Goal: Task Accomplishment & Management: Manage account settings

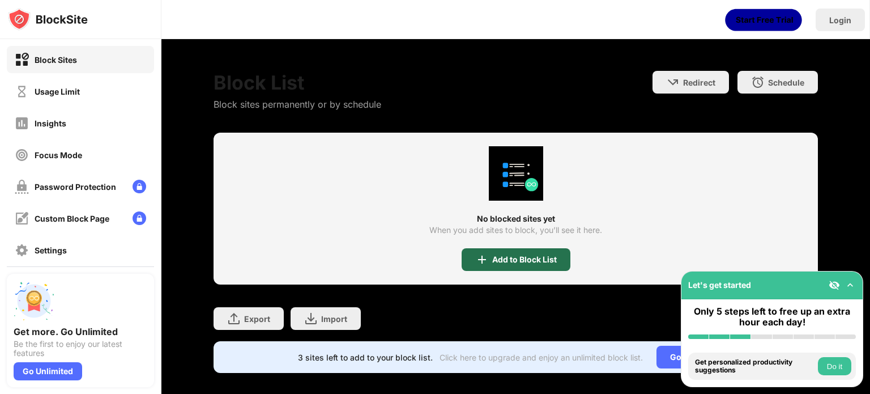
click at [509, 255] on div "Add to Block List" at bounding box center [524, 259] width 65 height 9
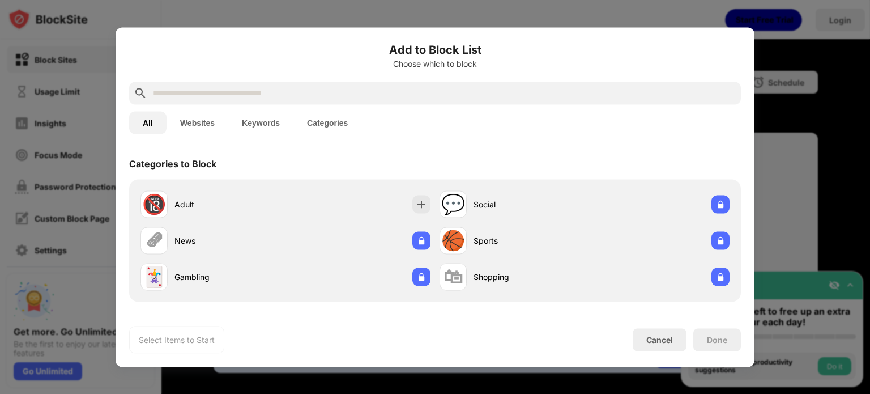
click at [277, 95] on input "text" at bounding box center [444, 93] width 585 height 14
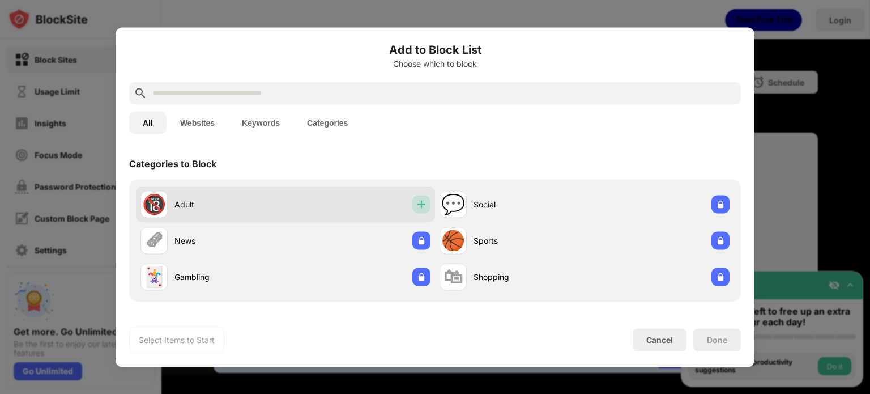
click at [417, 201] on img at bounding box center [421, 203] width 11 height 11
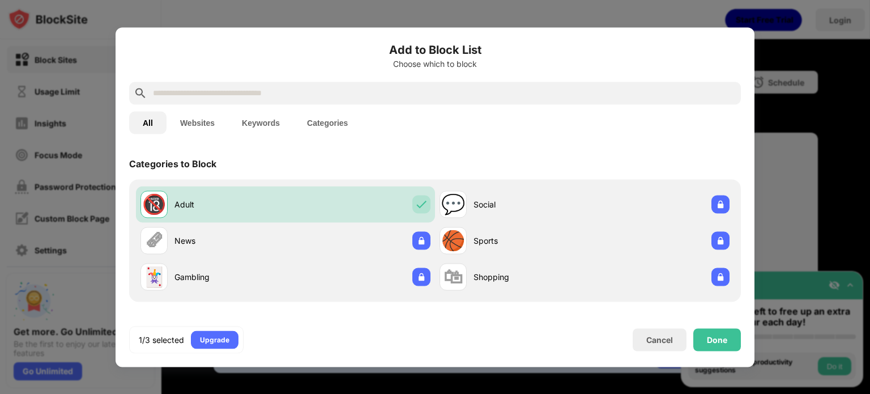
click at [249, 96] on input "text" at bounding box center [444, 93] width 585 height 14
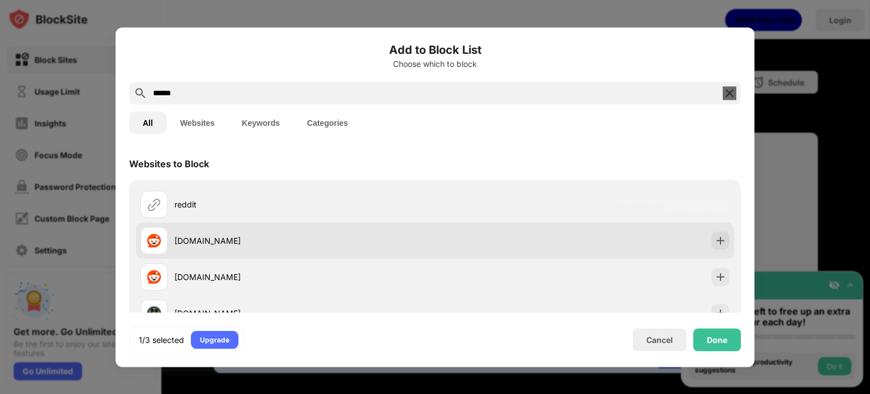
click at [235, 242] on div "[DOMAIN_NAME]" at bounding box center [305, 241] width 261 height 12
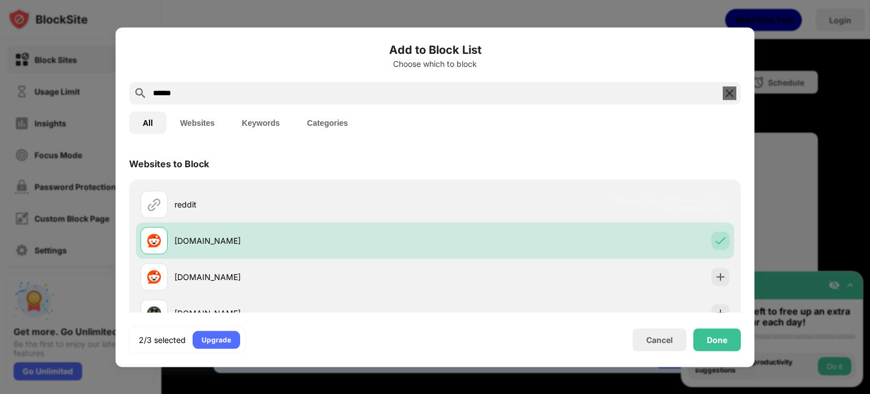
click at [321, 96] on input "******" at bounding box center [435, 93] width 567 height 14
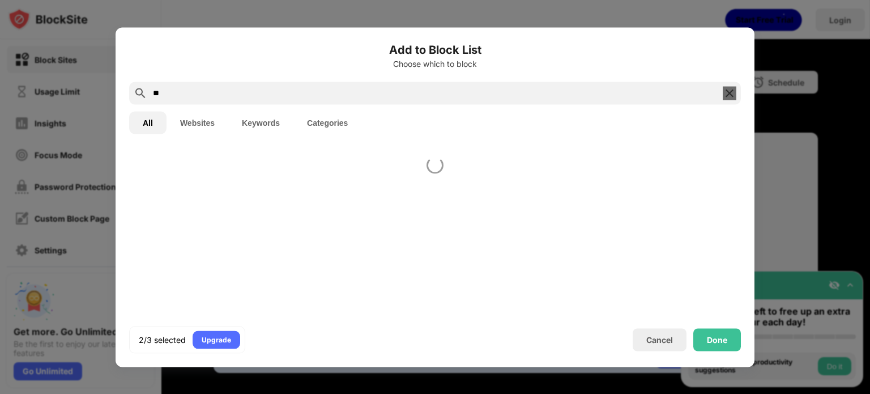
type input "*"
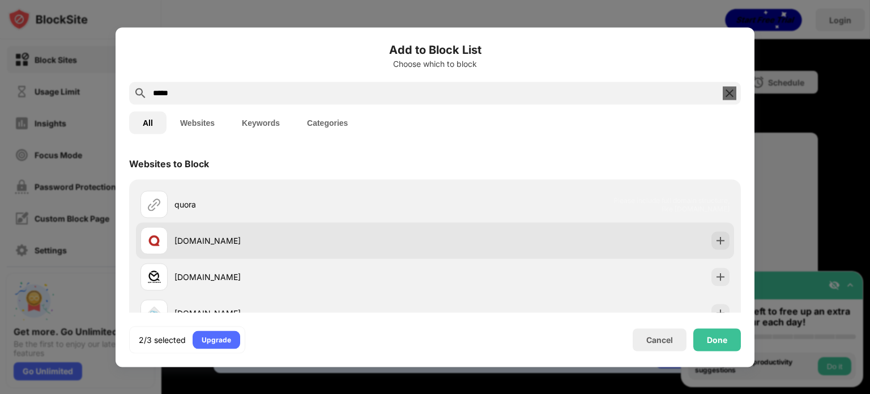
click at [235, 236] on div "[DOMAIN_NAME]" at bounding box center [305, 241] width 261 height 12
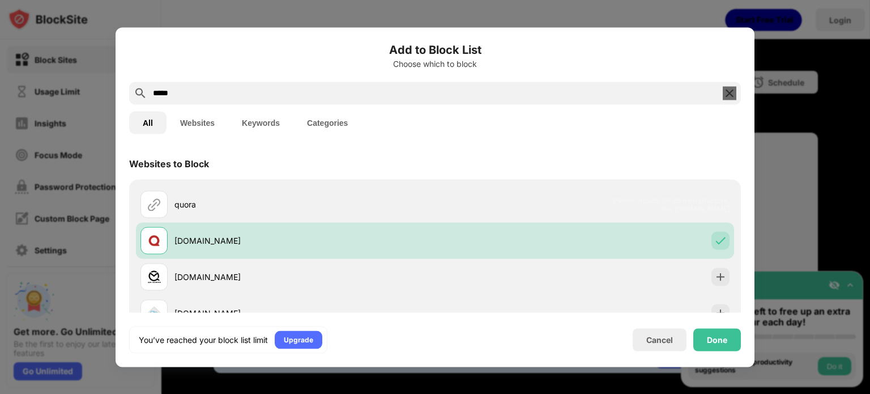
click at [271, 93] on input "*****" at bounding box center [435, 93] width 567 height 14
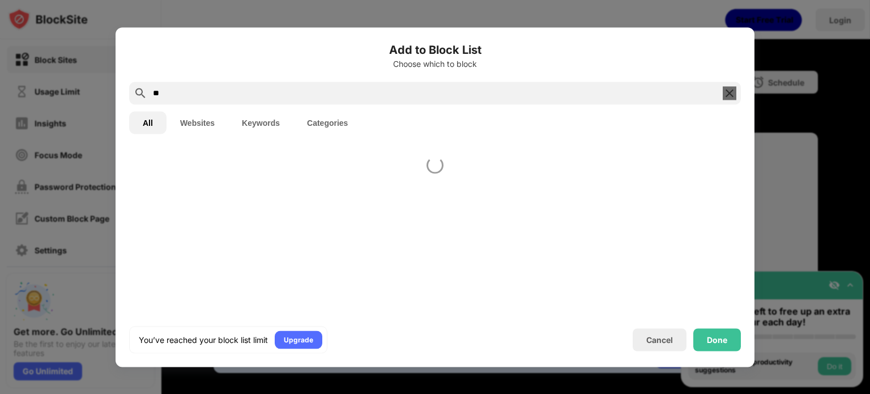
type input "*"
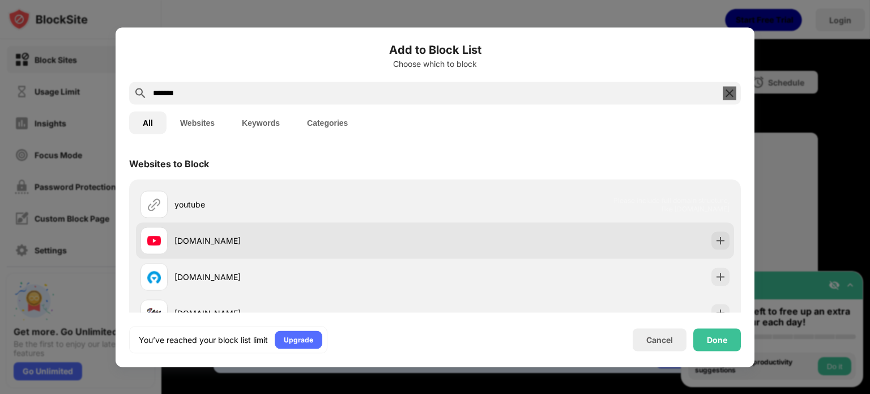
type input "*******"
click at [261, 243] on div "[DOMAIN_NAME]" at bounding box center [305, 241] width 261 height 12
click at [236, 235] on div "[DOMAIN_NAME]" at bounding box center [305, 241] width 261 height 12
click at [715, 244] on img at bounding box center [720, 240] width 11 height 11
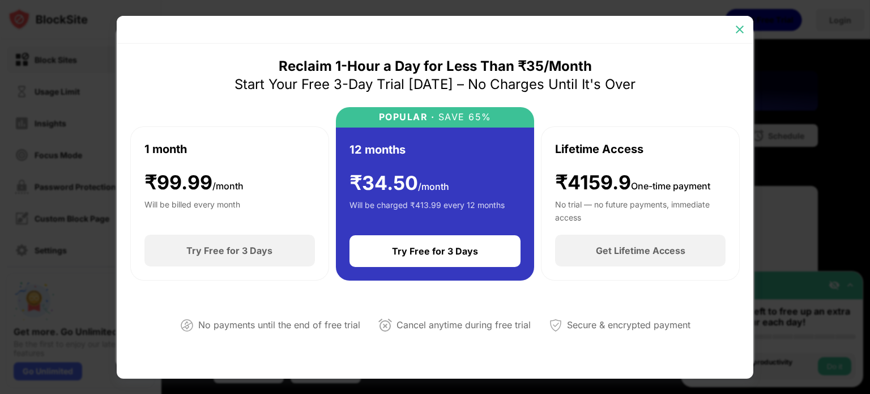
click at [741, 30] on img at bounding box center [739, 29] width 11 height 11
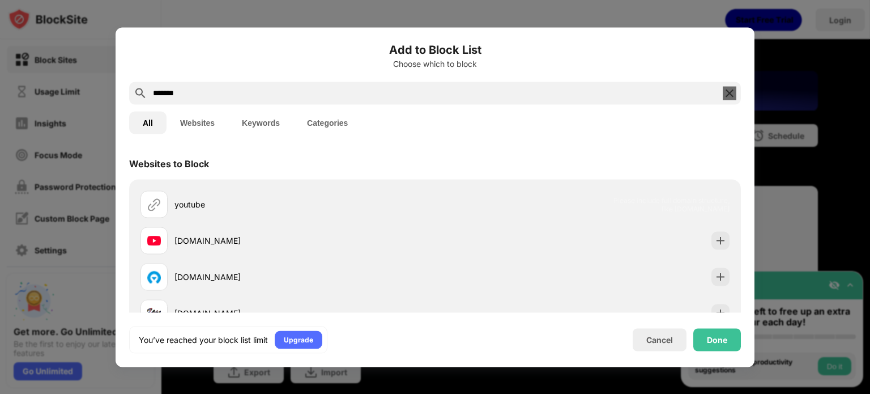
click at [729, 91] on img at bounding box center [730, 93] width 14 height 14
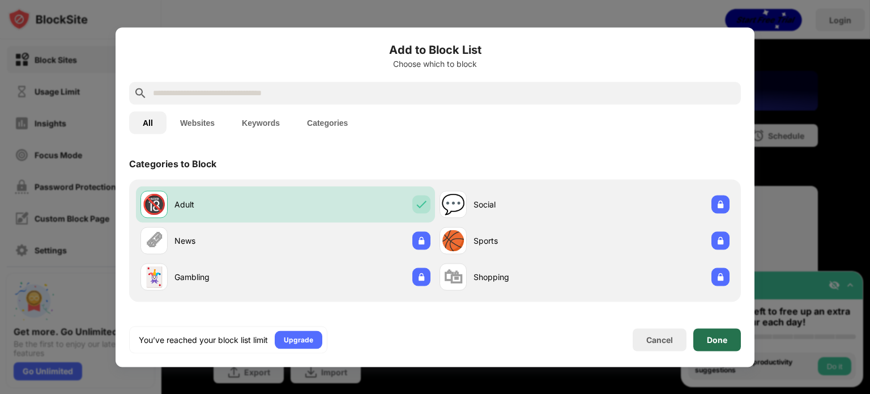
click at [717, 341] on div "Done" at bounding box center [717, 339] width 20 height 9
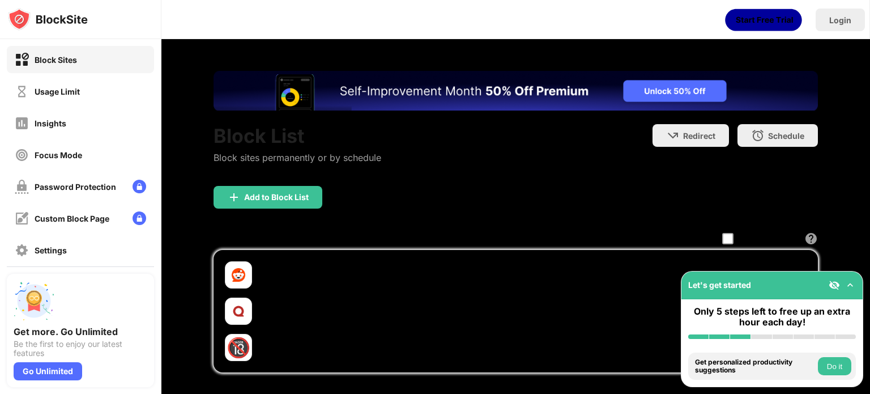
scroll to position [107, 0]
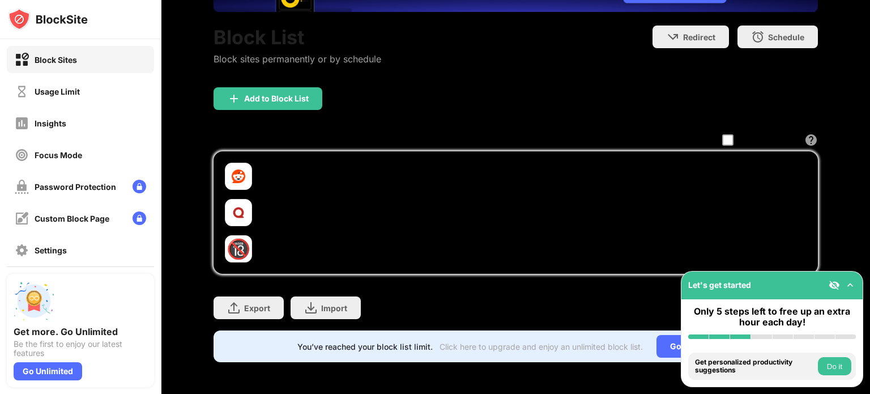
click at [848, 283] on img at bounding box center [850, 284] width 11 height 11
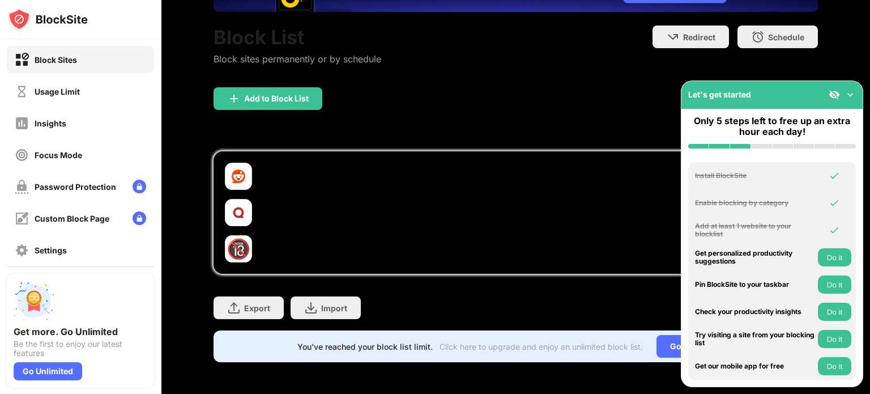
click at [848, 90] on img at bounding box center [850, 94] width 11 height 11
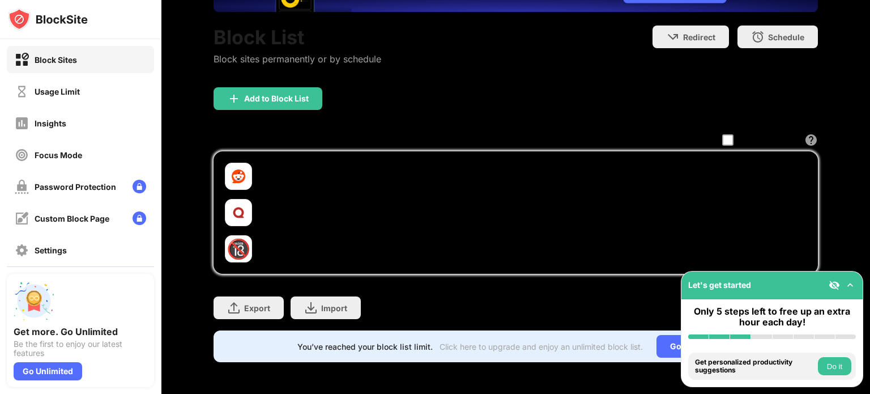
click at [829, 221] on div "Block List Block sites permanently or by schedule Redirect Choose a site to be …" at bounding box center [516, 166] width 709 height 453
click at [827, 369] on button "Do it" at bounding box center [834, 366] width 33 height 18
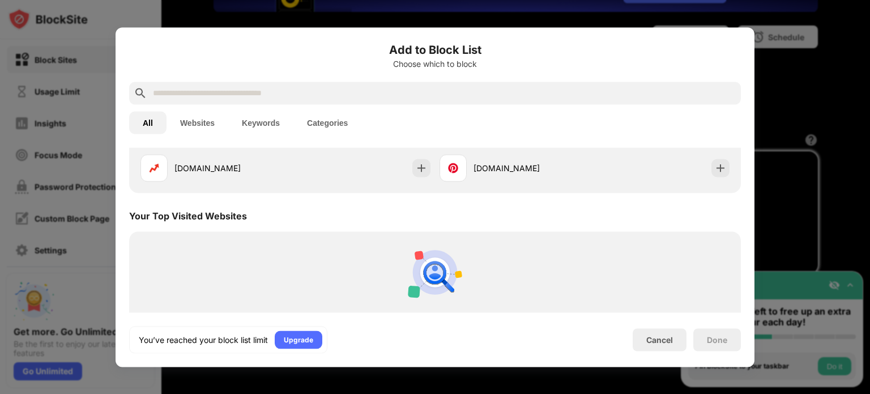
scroll to position [394, 0]
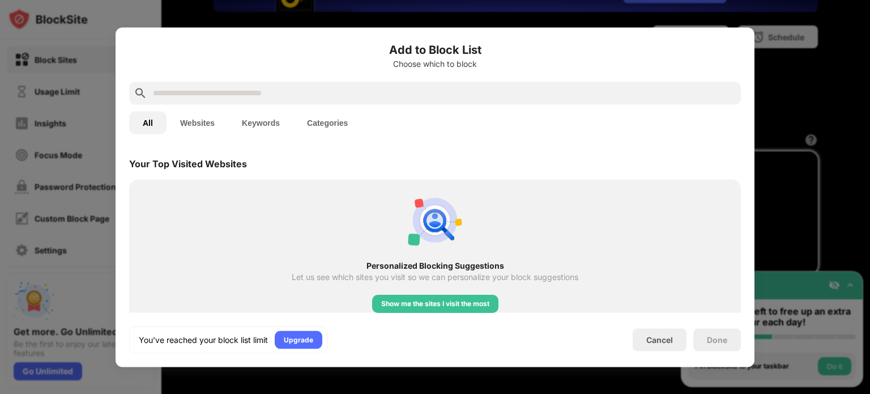
click at [719, 339] on div "Done" at bounding box center [717, 339] width 20 height 9
click at [657, 339] on div "Cancel" at bounding box center [660, 340] width 27 height 10
